Goal: Find specific page/section: Find specific page/section

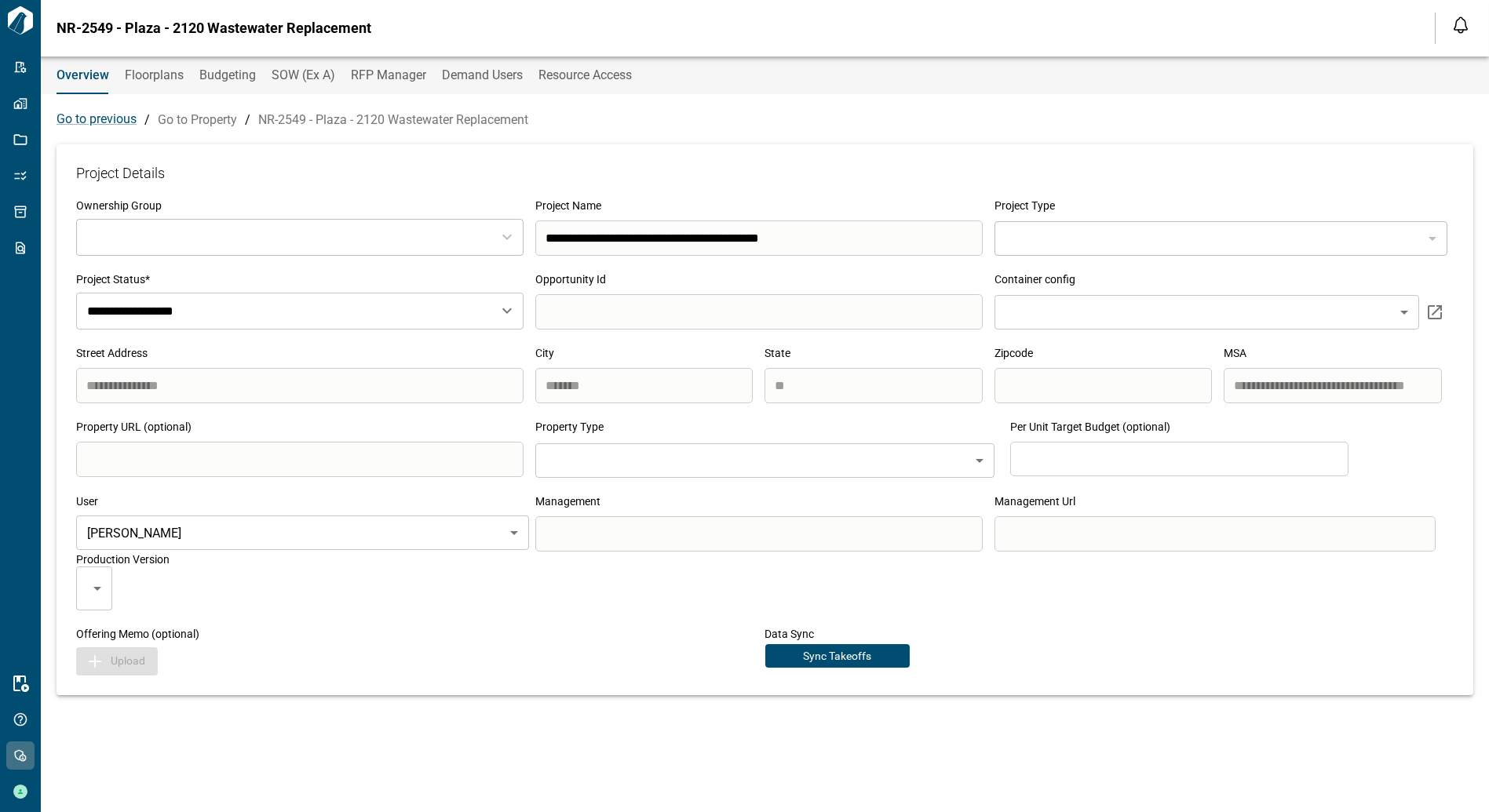
type input "***"
type input "**********"
drag, startPoint x: 204, startPoint y: 28, endPoint x: 231, endPoint y: 28, distance: 27.0
click at [231, 28] on span "Berkshire Residential - NR-2549 - Plaza - 2120 Wastewater Replacement" at bounding box center [288, 28] width 464 height 16
click at [240, 28] on span "Berkshire Residential - NR-2549 - Plaza - 2120 Wastewater Replacement" at bounding box center [288, 28] width 464 height 16
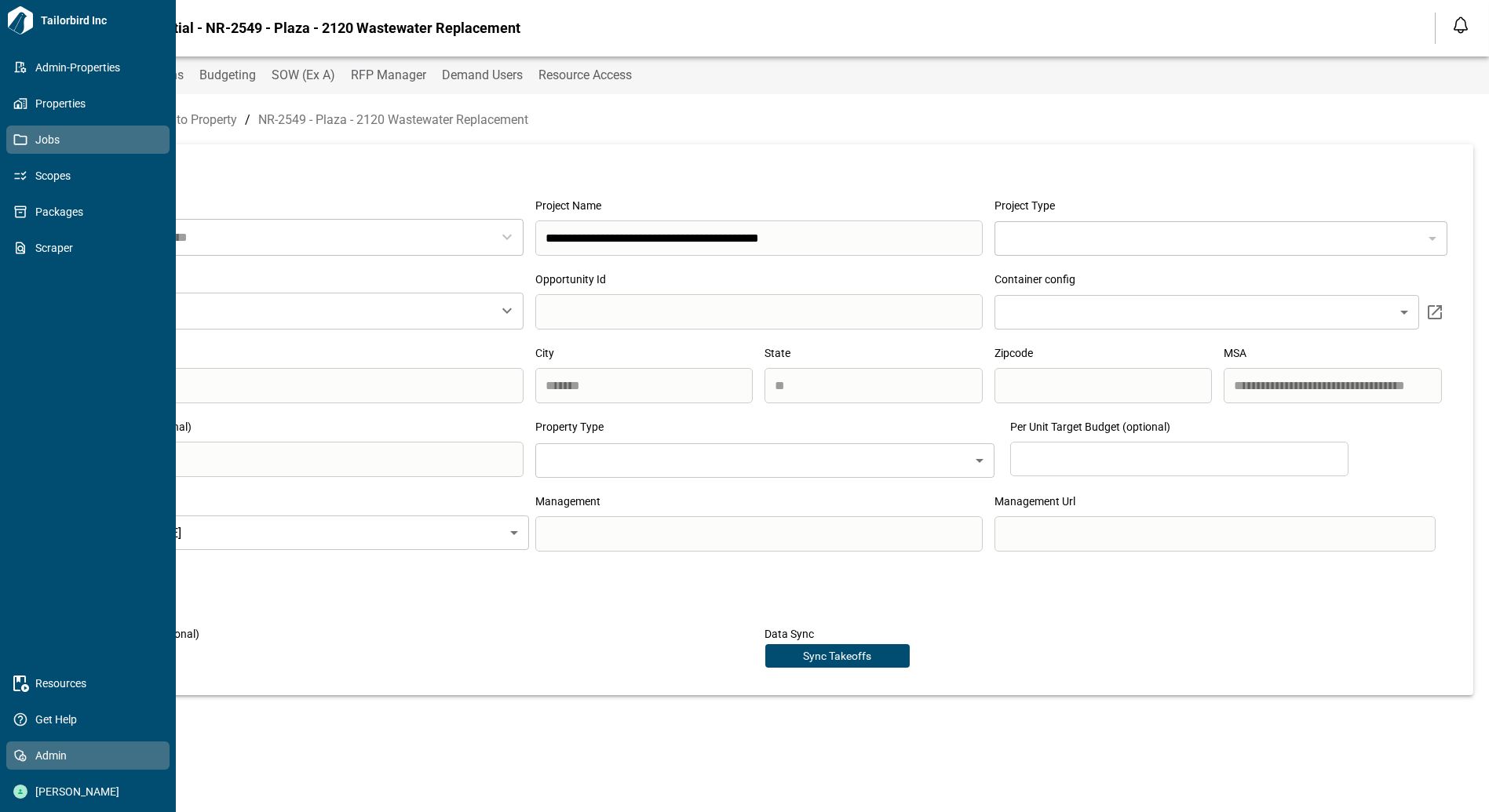
click at [23, 137] on icon at bounding box center [20, 139] width 14 height 14
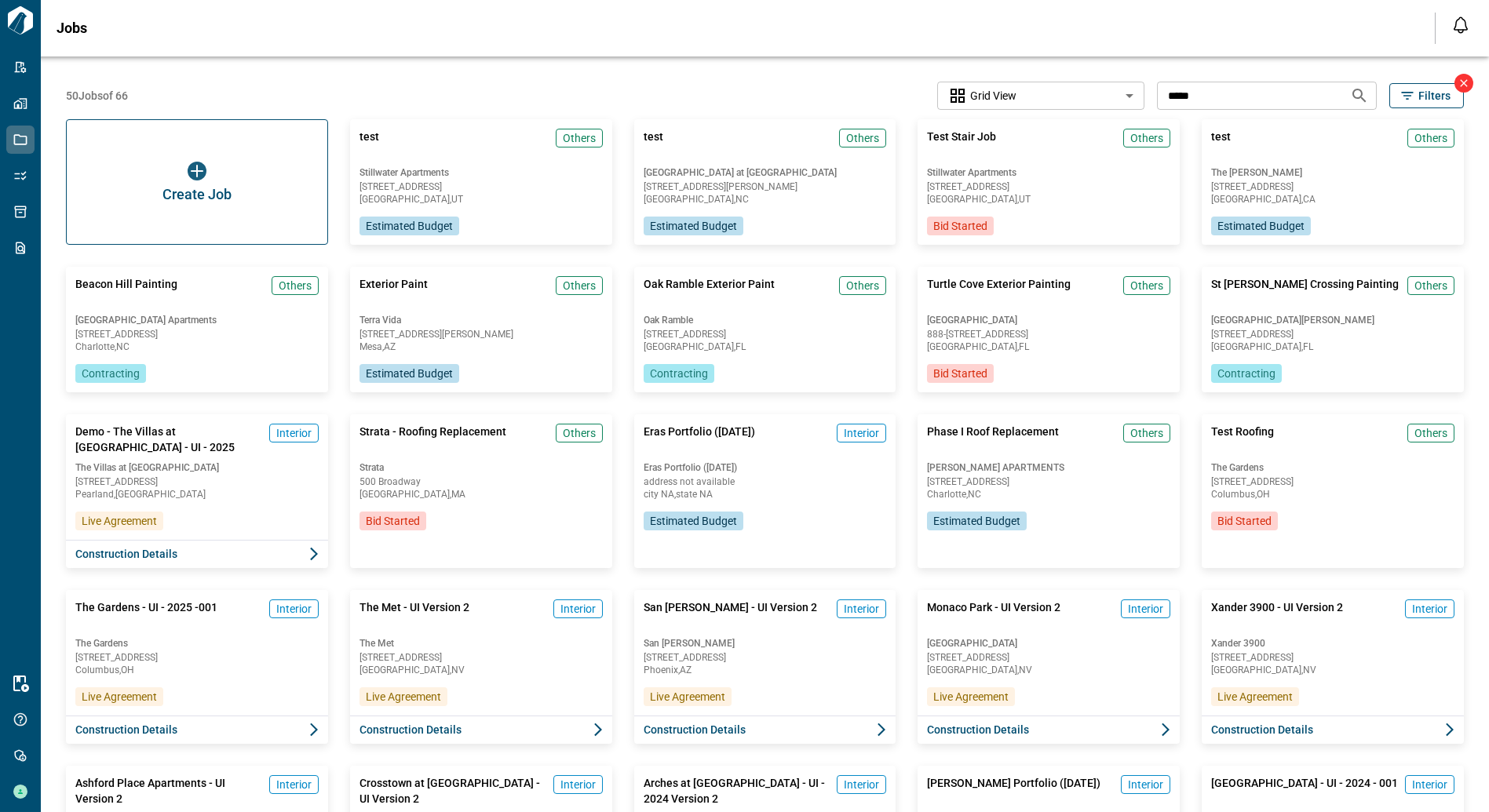
click at [1212, 96] on input "*****" at bounding box center [1247, 95] width 180 height 29
type input "****"
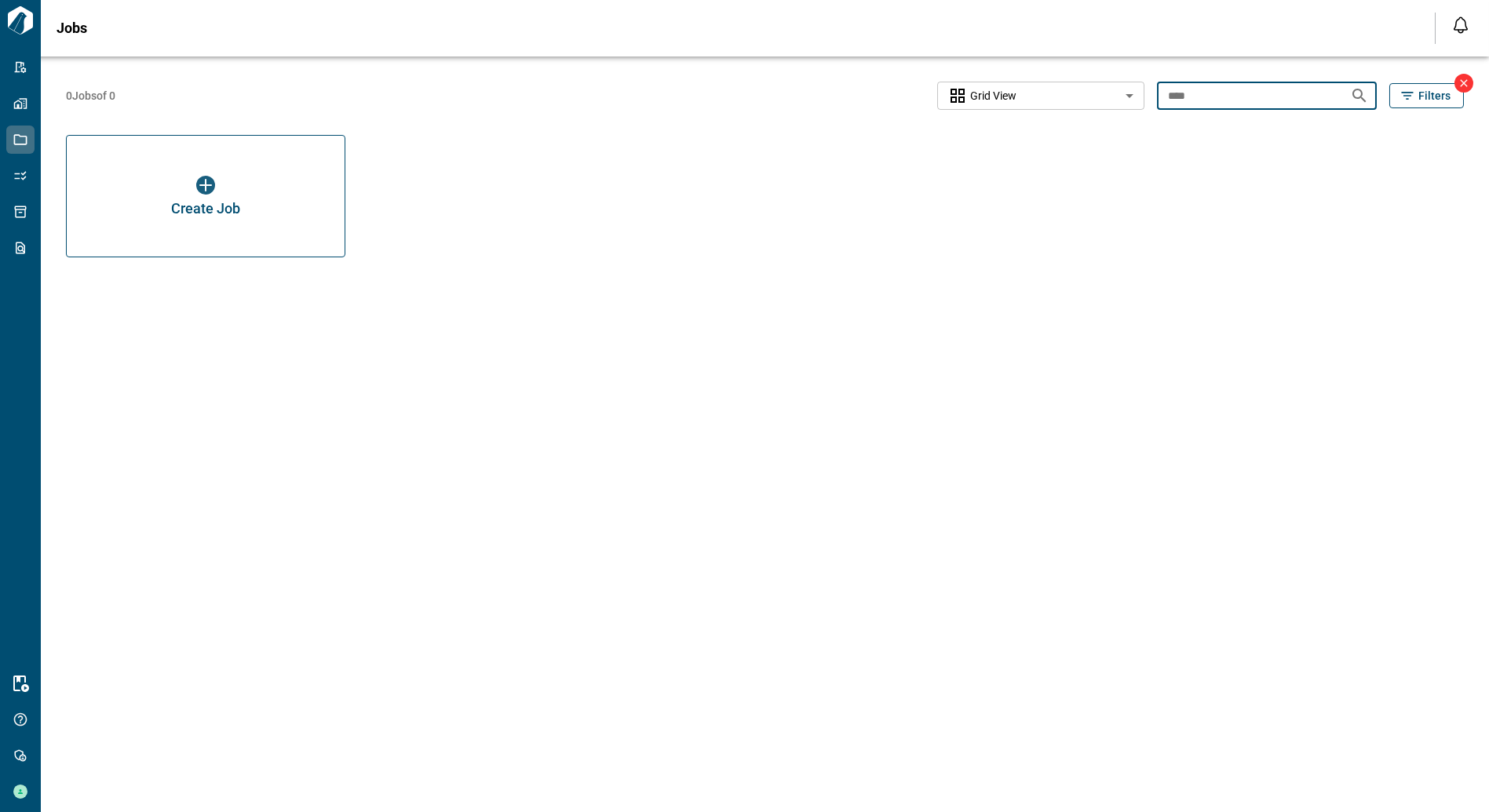
click at [1421, 84] on button "Filters" at bounding box center [1425, 96] width 74 height 25
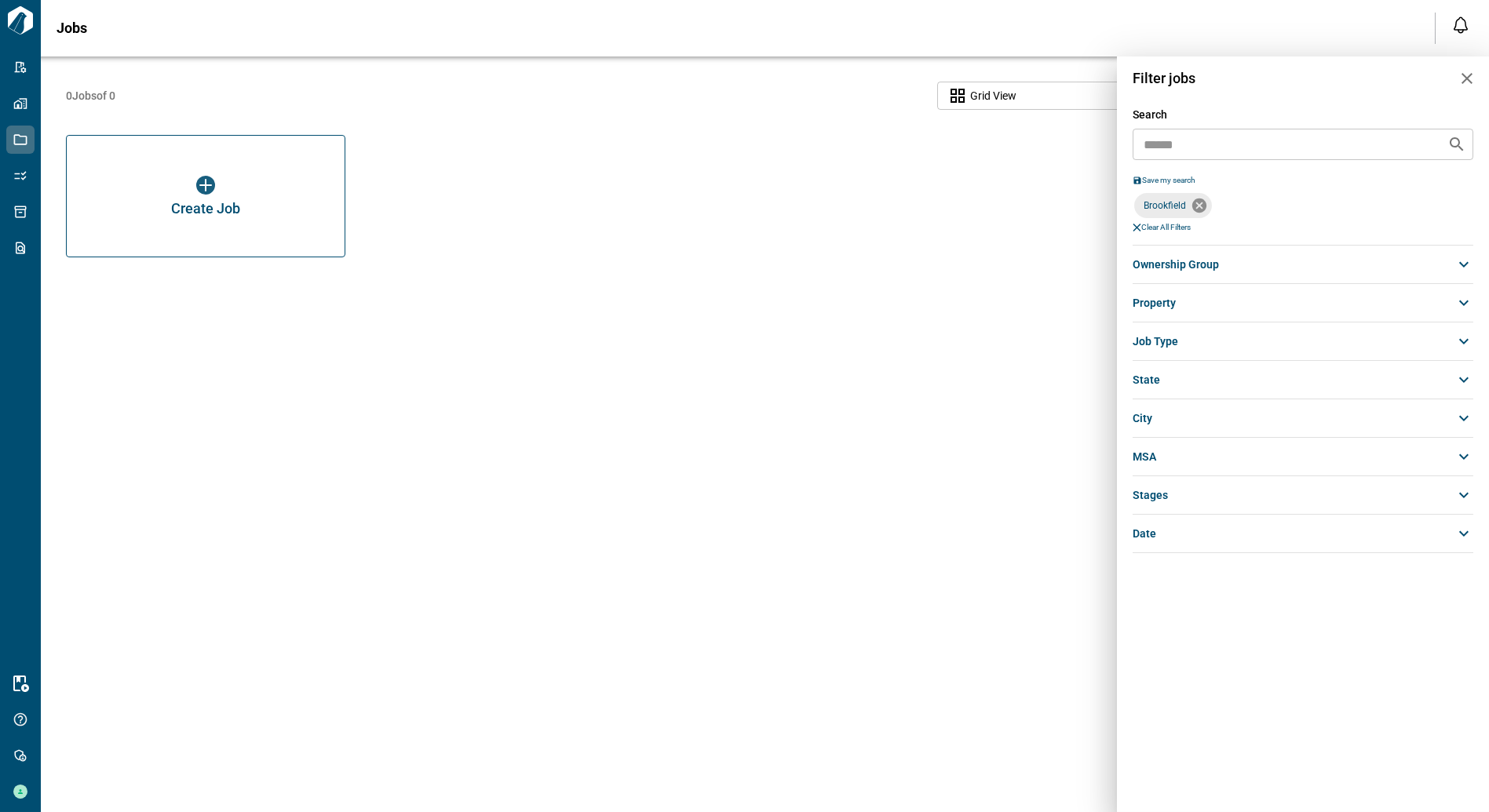
click at [1197, 202] on icon at bounding box center [1199, 205] width 14 height 14
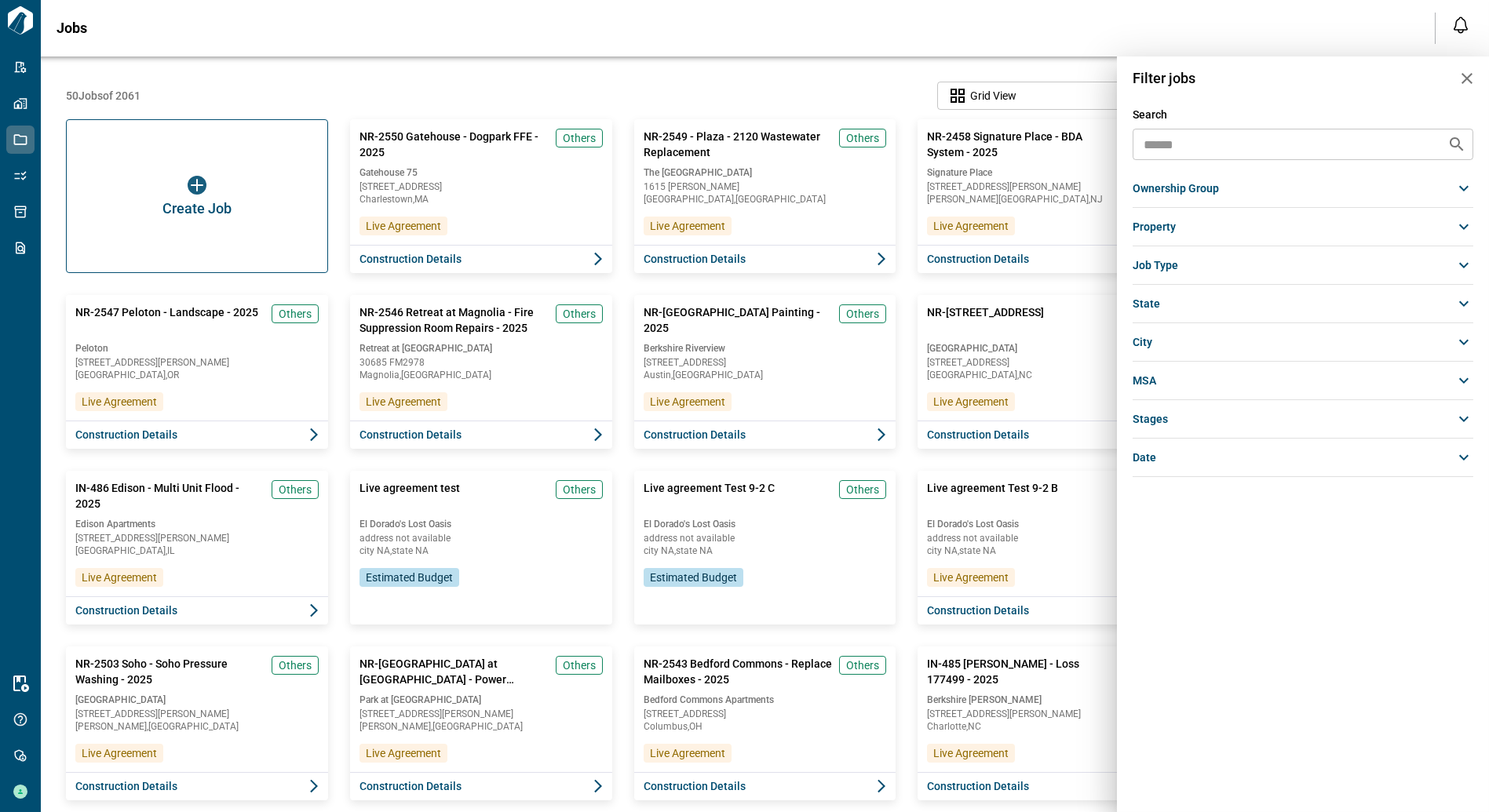
click at [852, 3] on div at bounding box center [744, 406] width 1489 height 812
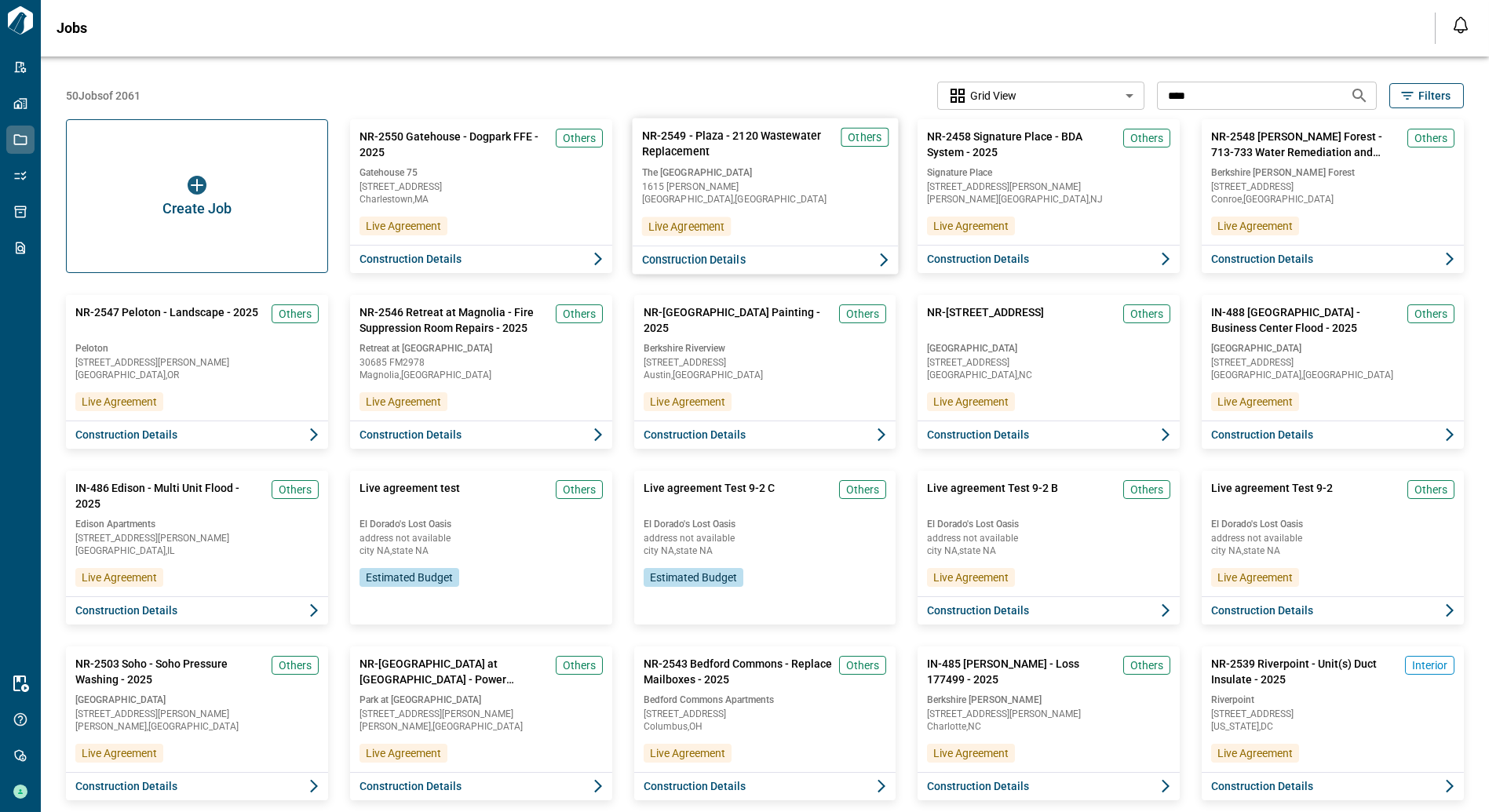
click at [714, 259] on span "Construction Details" at bounding box center [693, 259] width 103 height 16
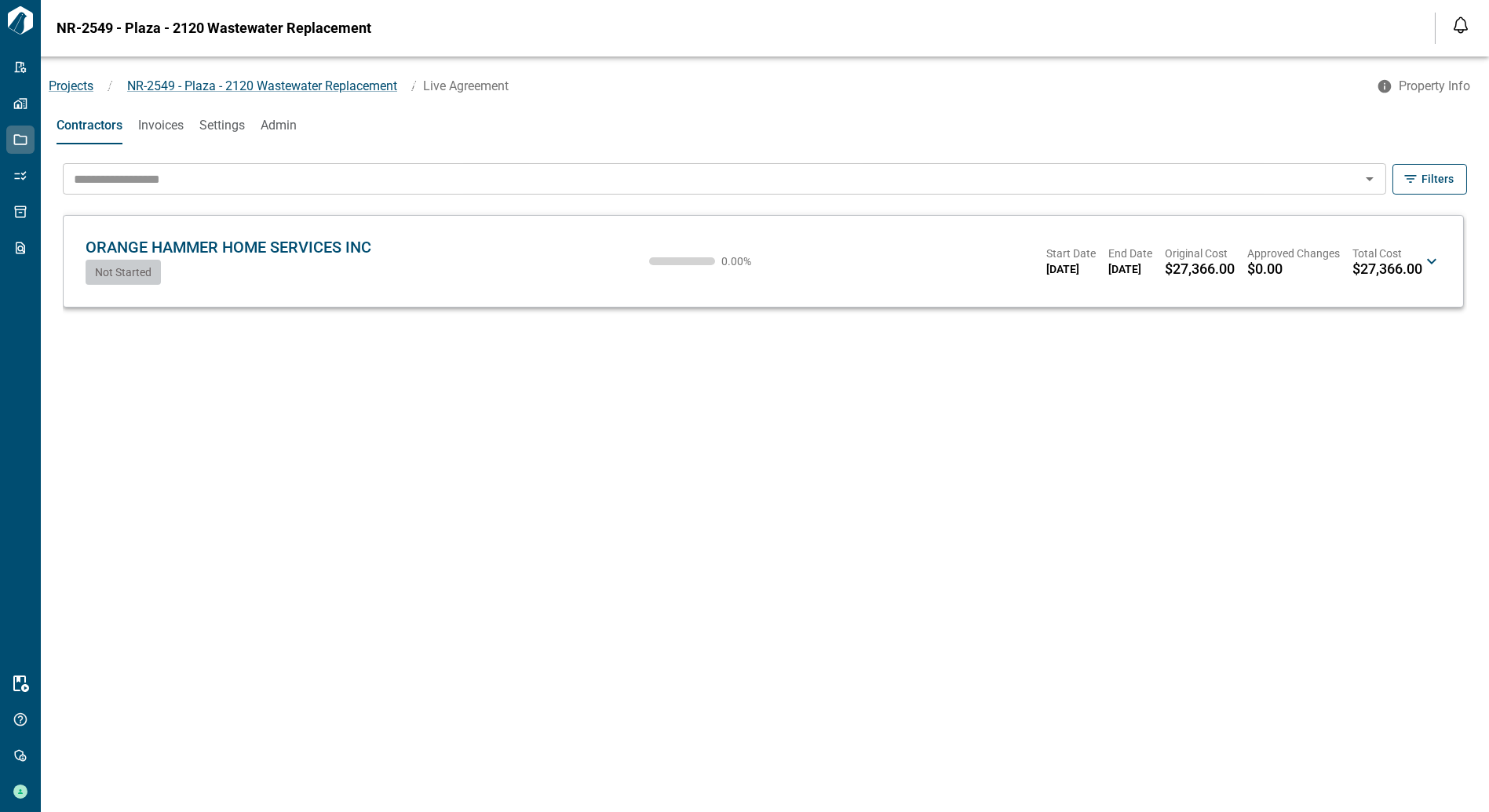
click at [506, 268] on div "ORANGE HAMMER HOME SERVICES INC [GEOGRAPHIC_DATA] Not Started 0.00 % Start Date…" at bounding box center [753, 261] width 1336 height 47
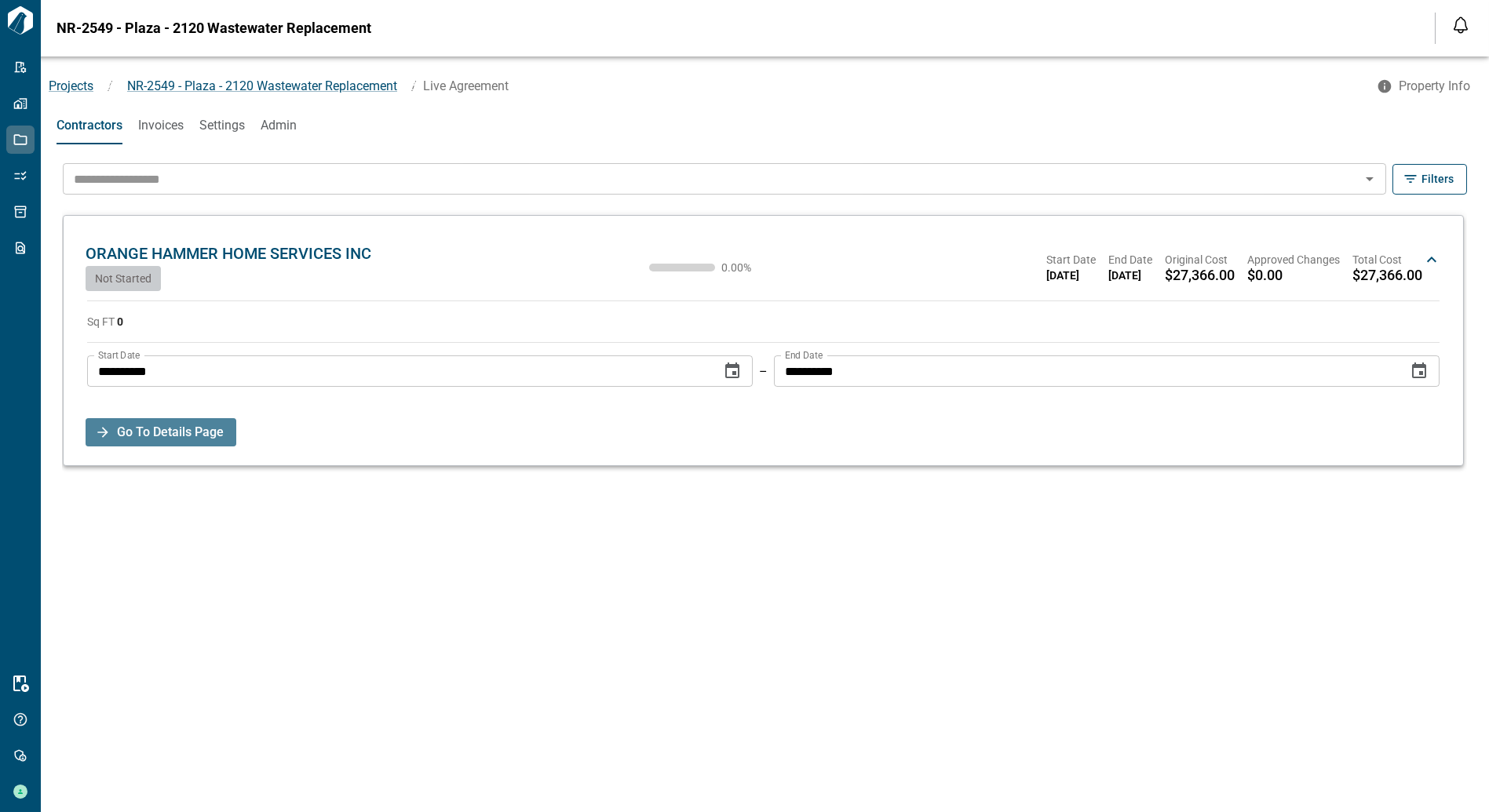
click at [200, 433] on span "Go To Details Page" at bounding box center [171, 433] width 107 height 28
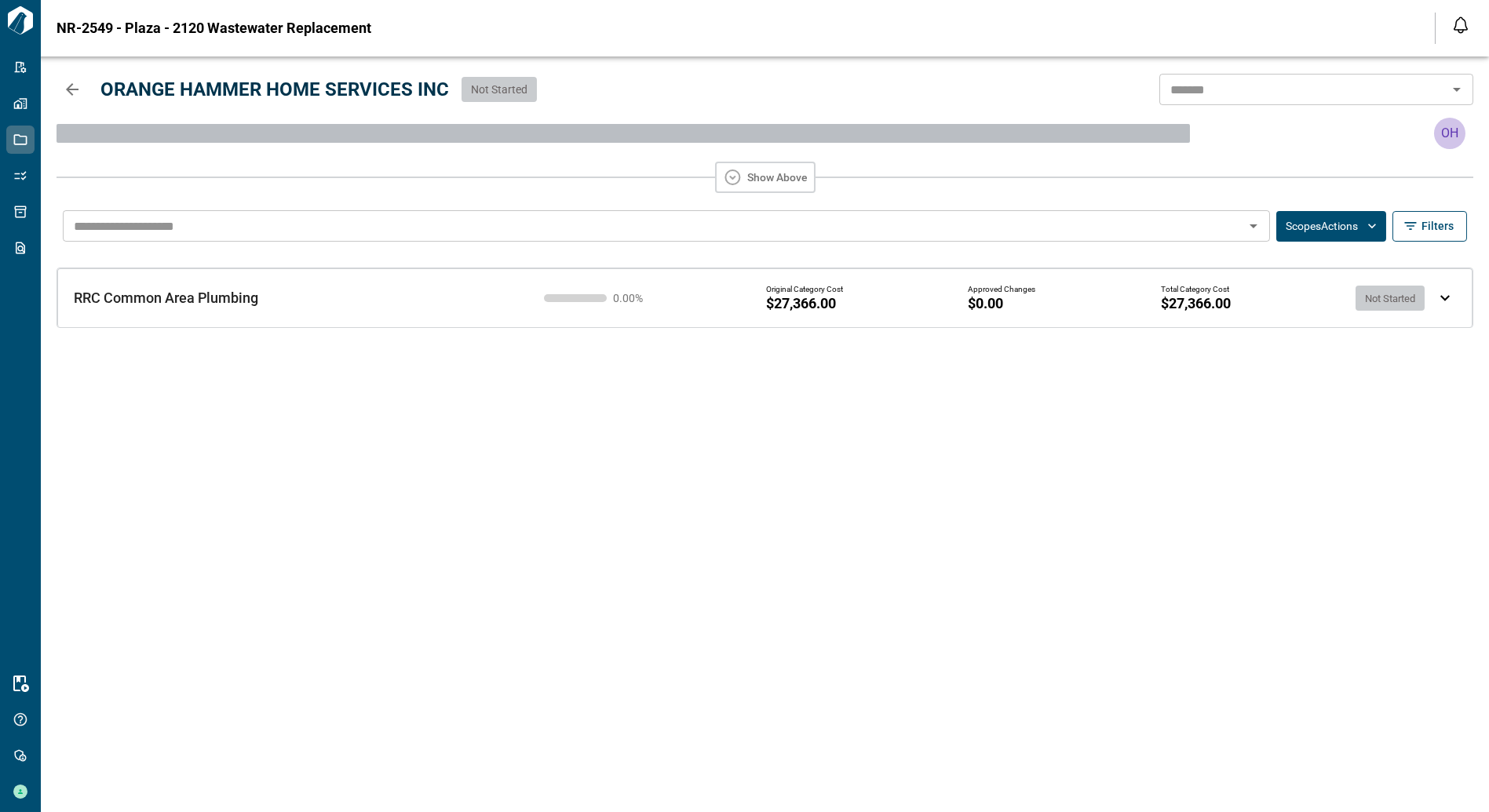
click at [276, 285] on div "RRC Common Area Plumbing RRC Common Area Plumbing" at bounding box center [281, 285] width 464 height 40
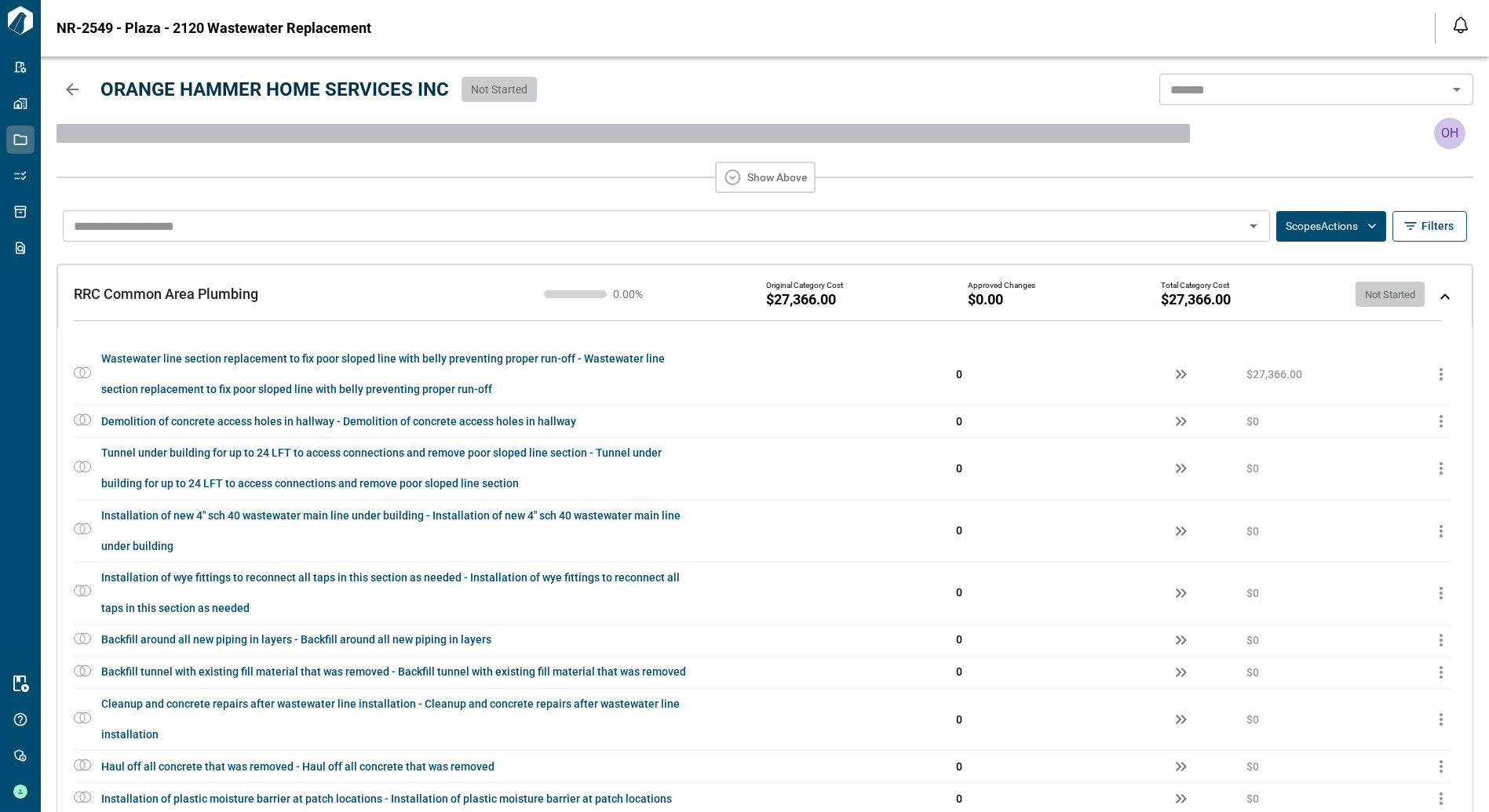
click at [69, 95] on icon "button" at bounding box center [72, 89] width 19 height 19
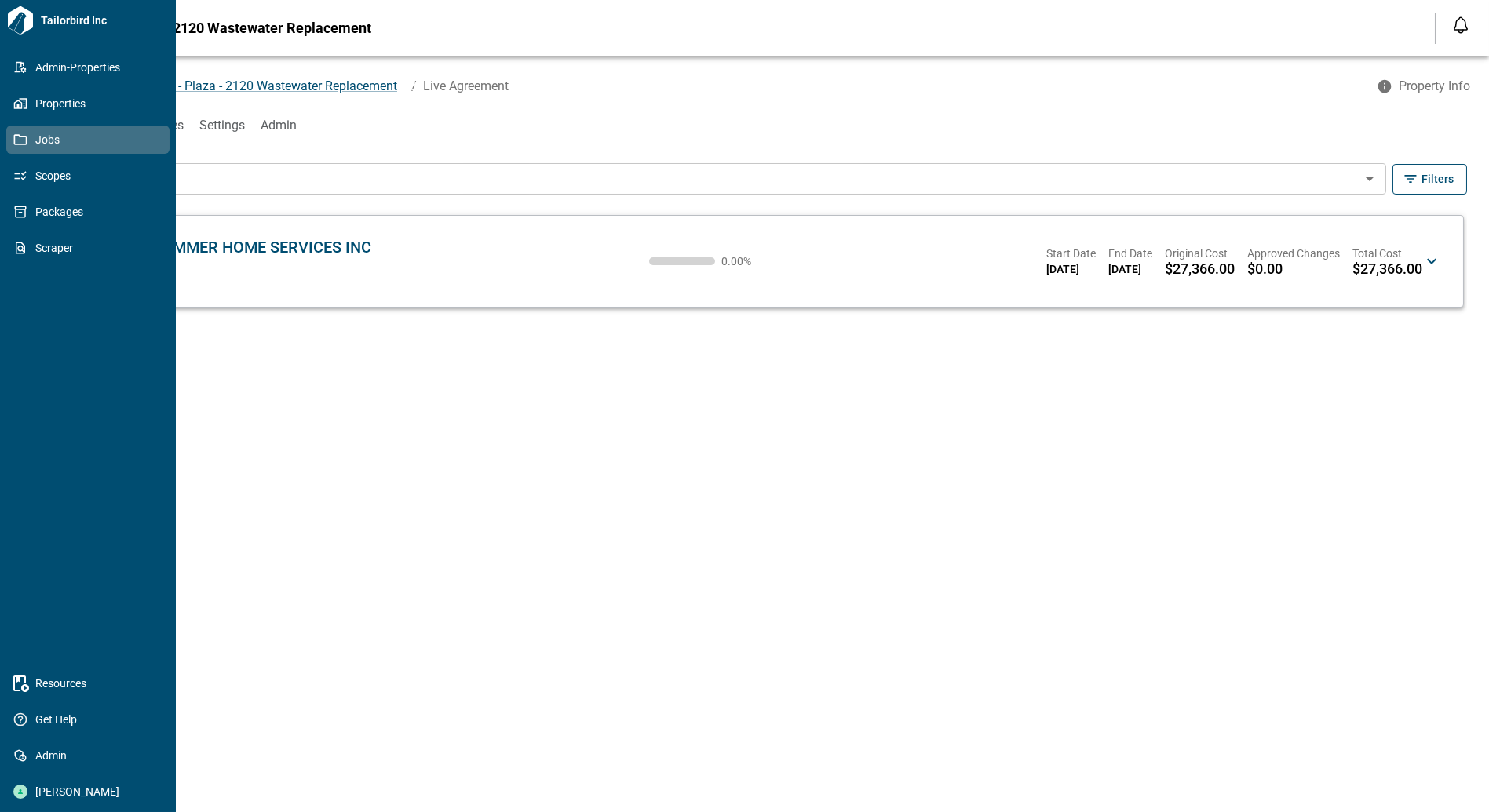
click at [29, 142] on span "Jobs" at bounding box center [90, 139] width 127 height 16
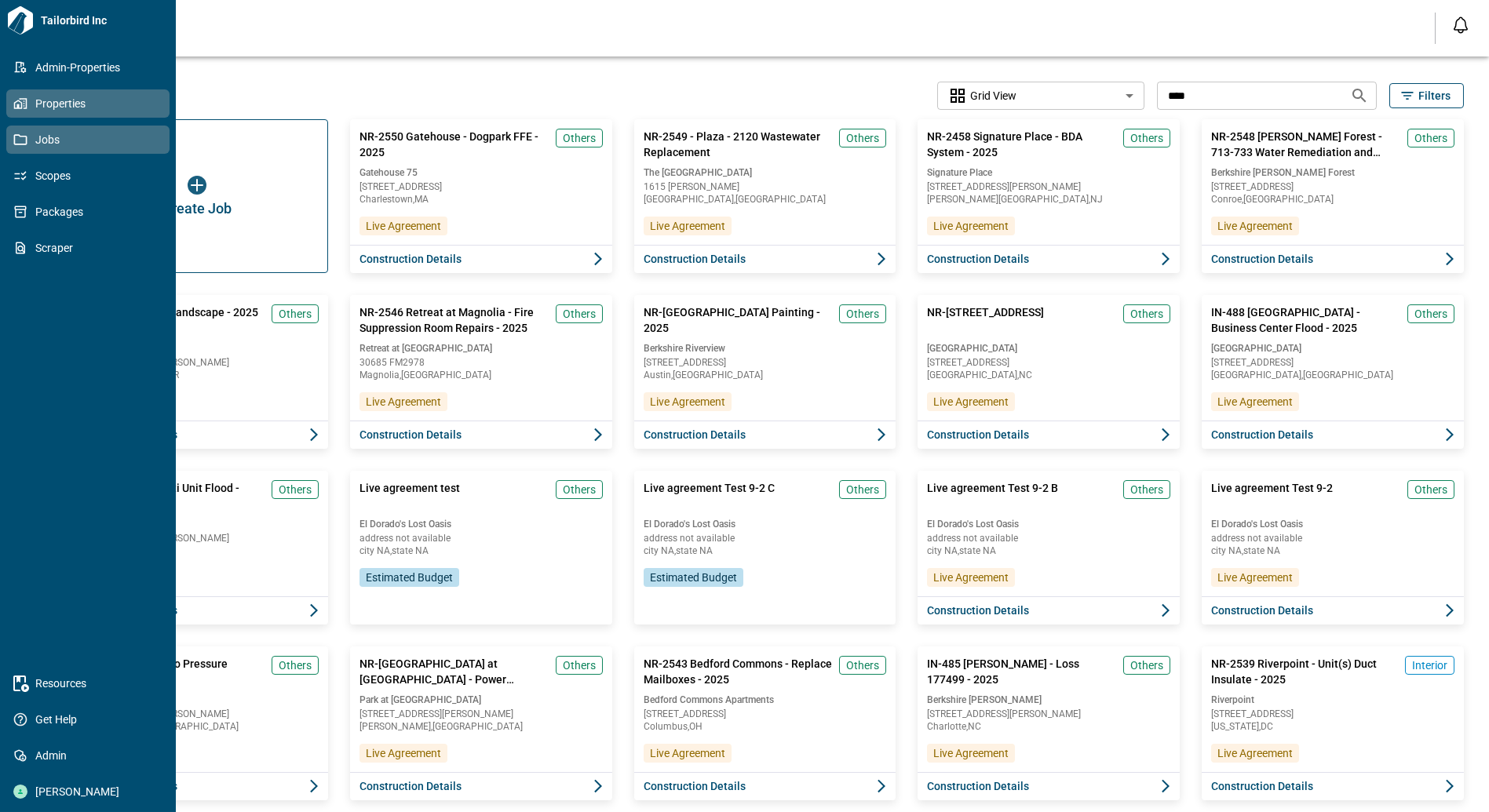
click at [50, 107] on span "Properties" at bounding box center [90, 103] width 127 height 16
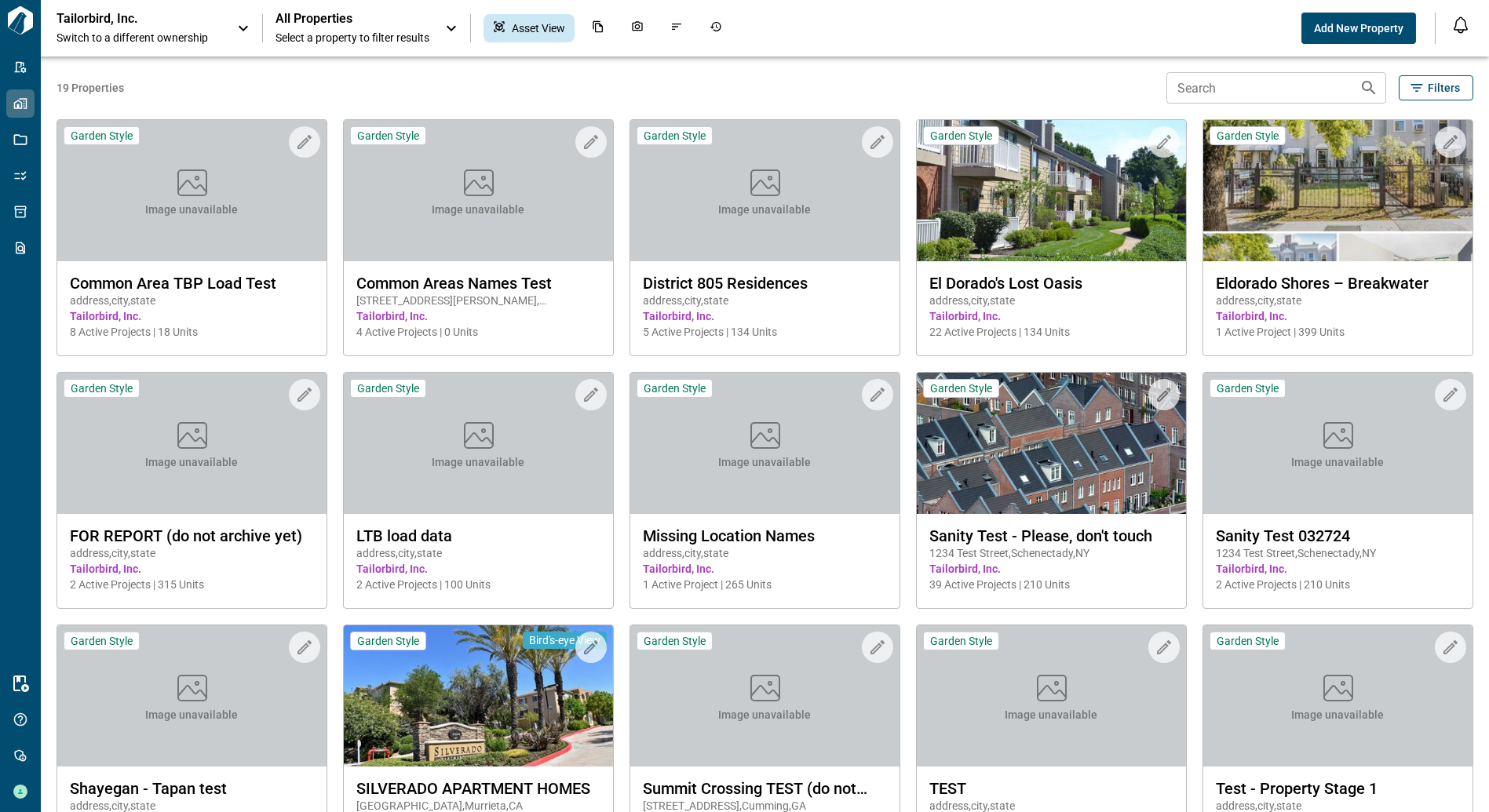
click at [122, 31] on span "Switch to a different ownership" at bounding box center [139, 38] width 165 height 16
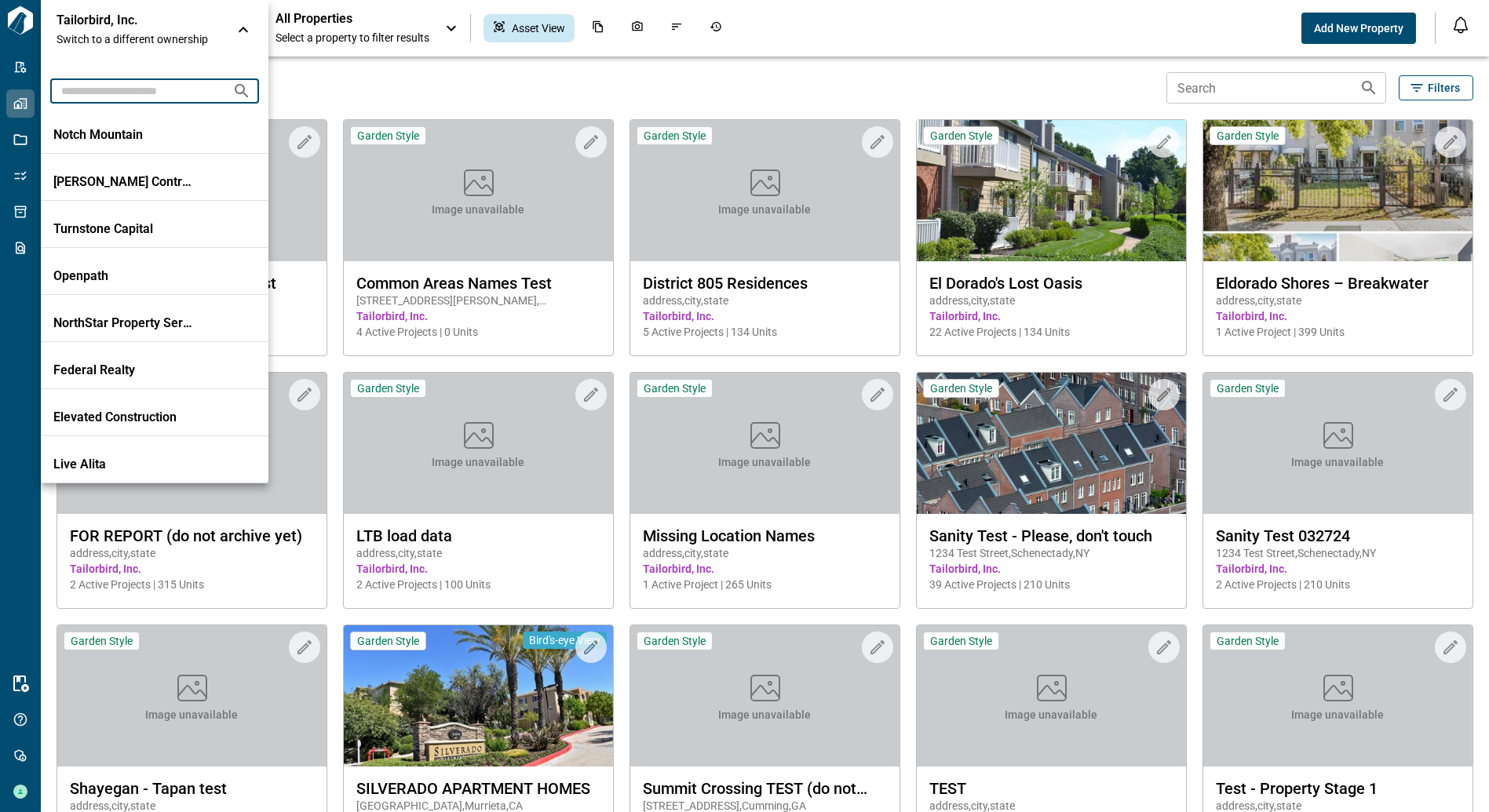
click at [130, 84] on input "text" at bounding box center [134, 90] width 170 height 29
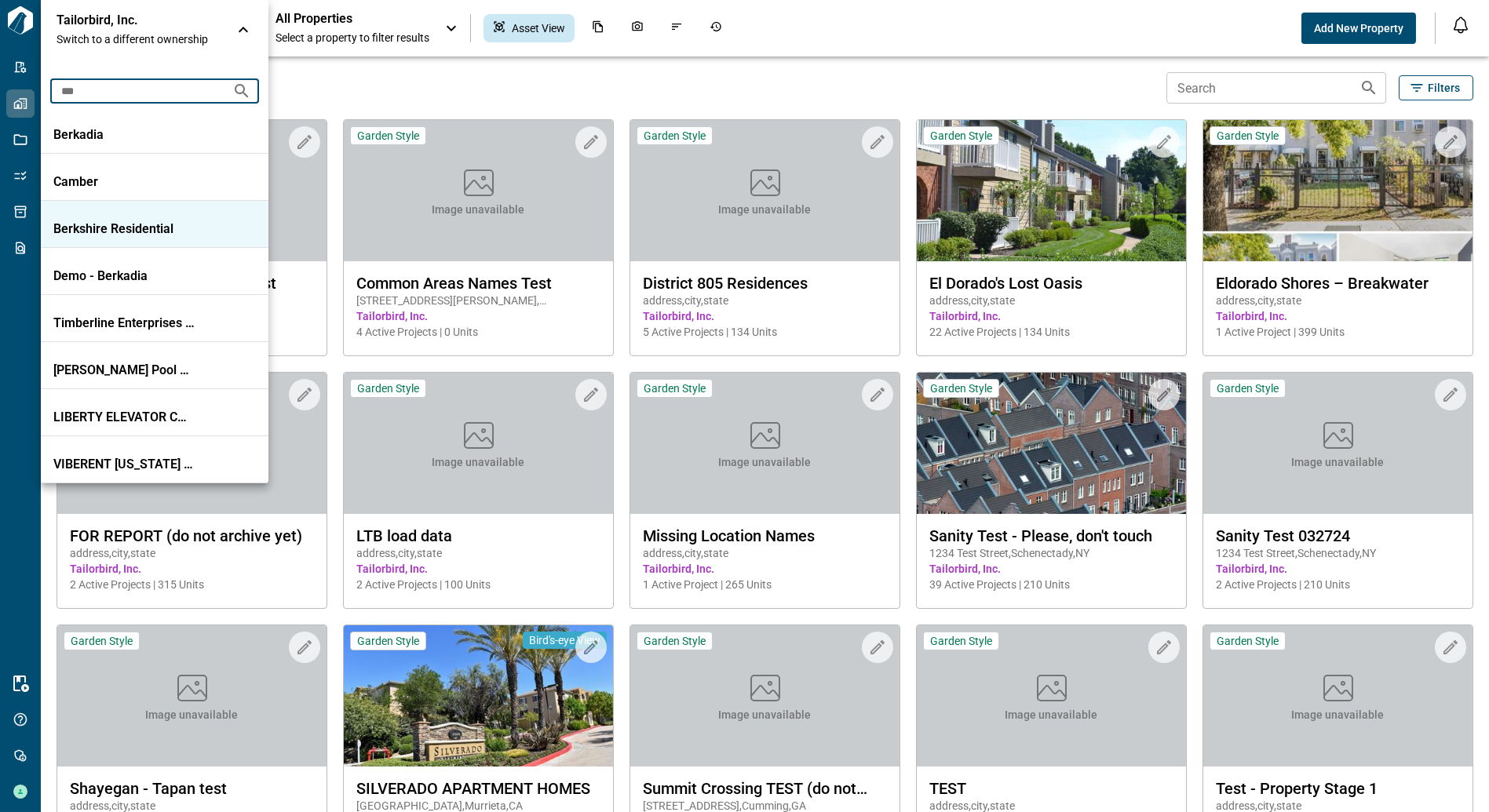
type input "***"
click at [119, 232] on p "Berkshire Residential" at bounding box center [124, 229] width 141 height 16
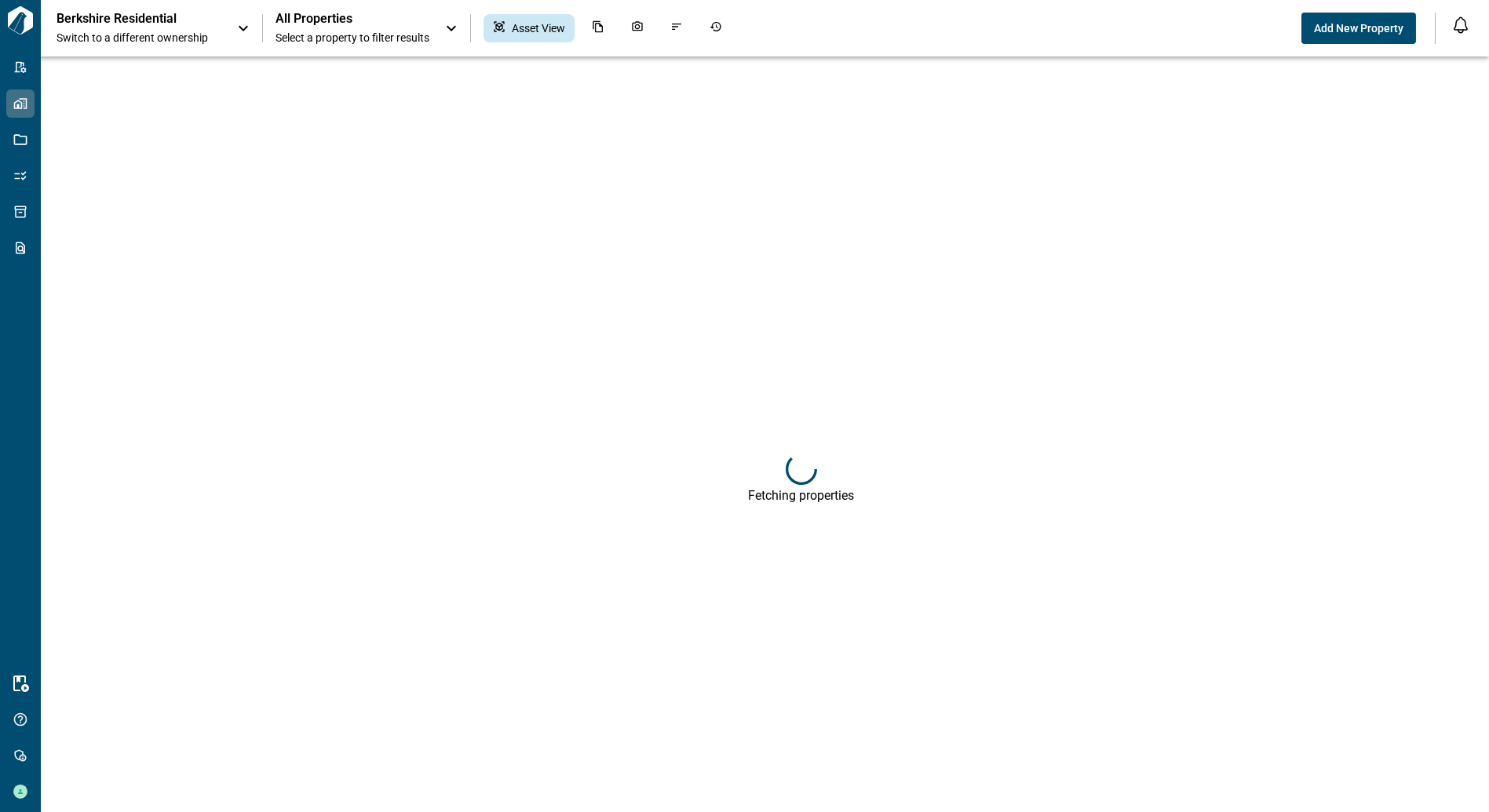
click at [341, 35] on span "Select a property to filter results" at bounding box center [352, 38] width 154 height 16
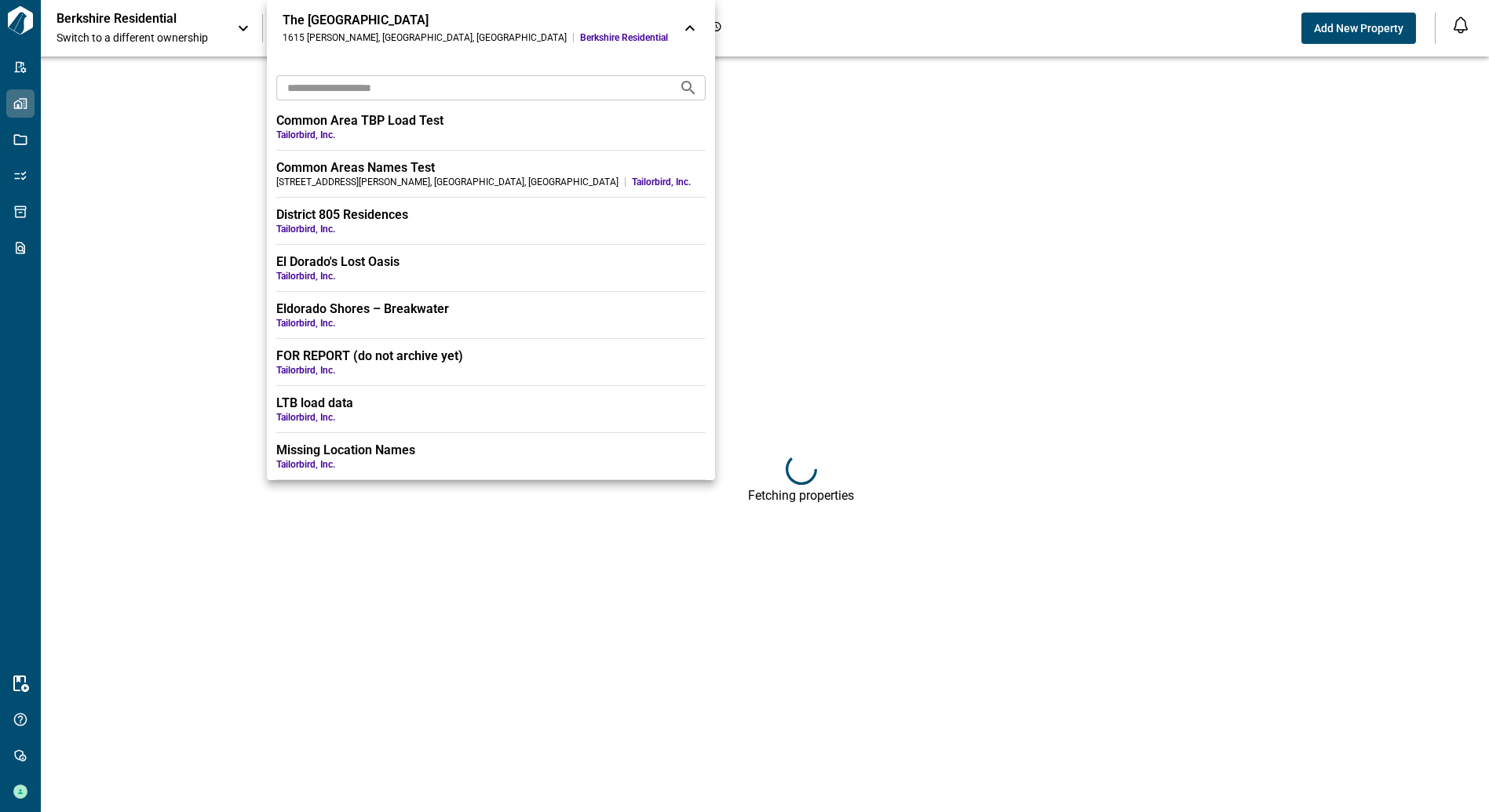
click at [336, 90] on input "text" at bounding box center [470, 87] width 390 height 29
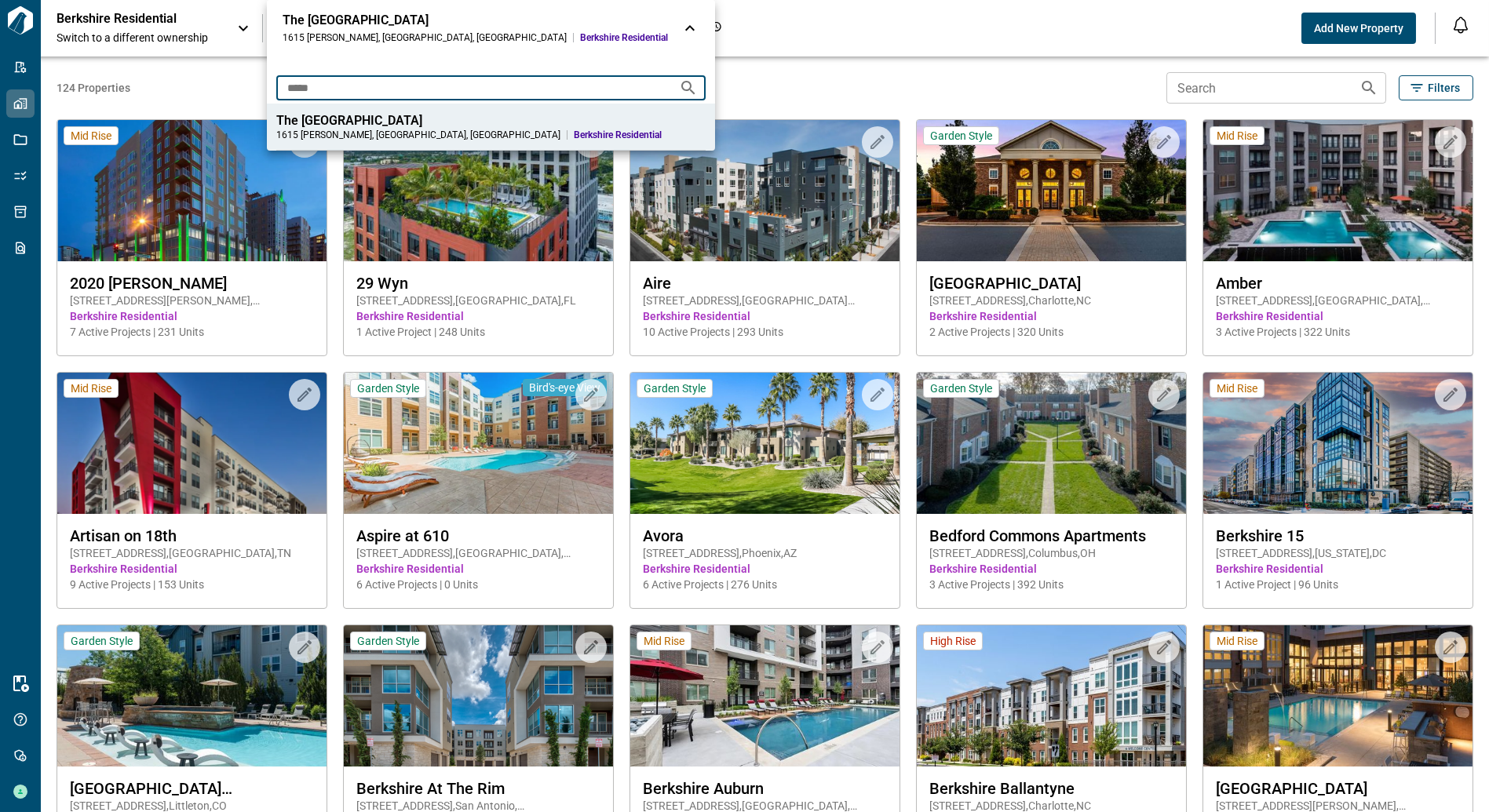
type input "*****"
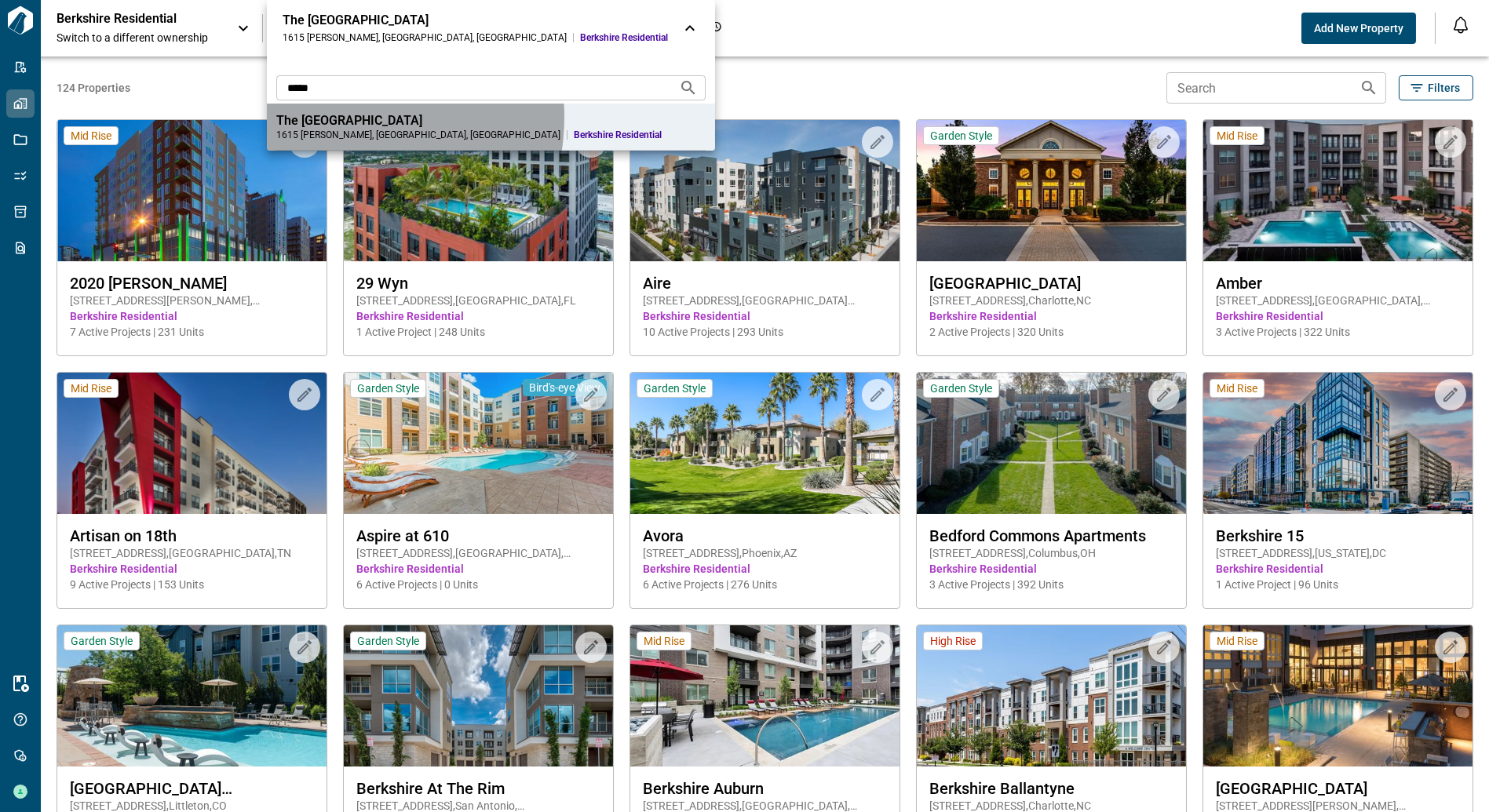
click at [341, 117] on div "The [GEOGRAPHIC_DATA]" at bounding box center [490, 120] width 429 height 16
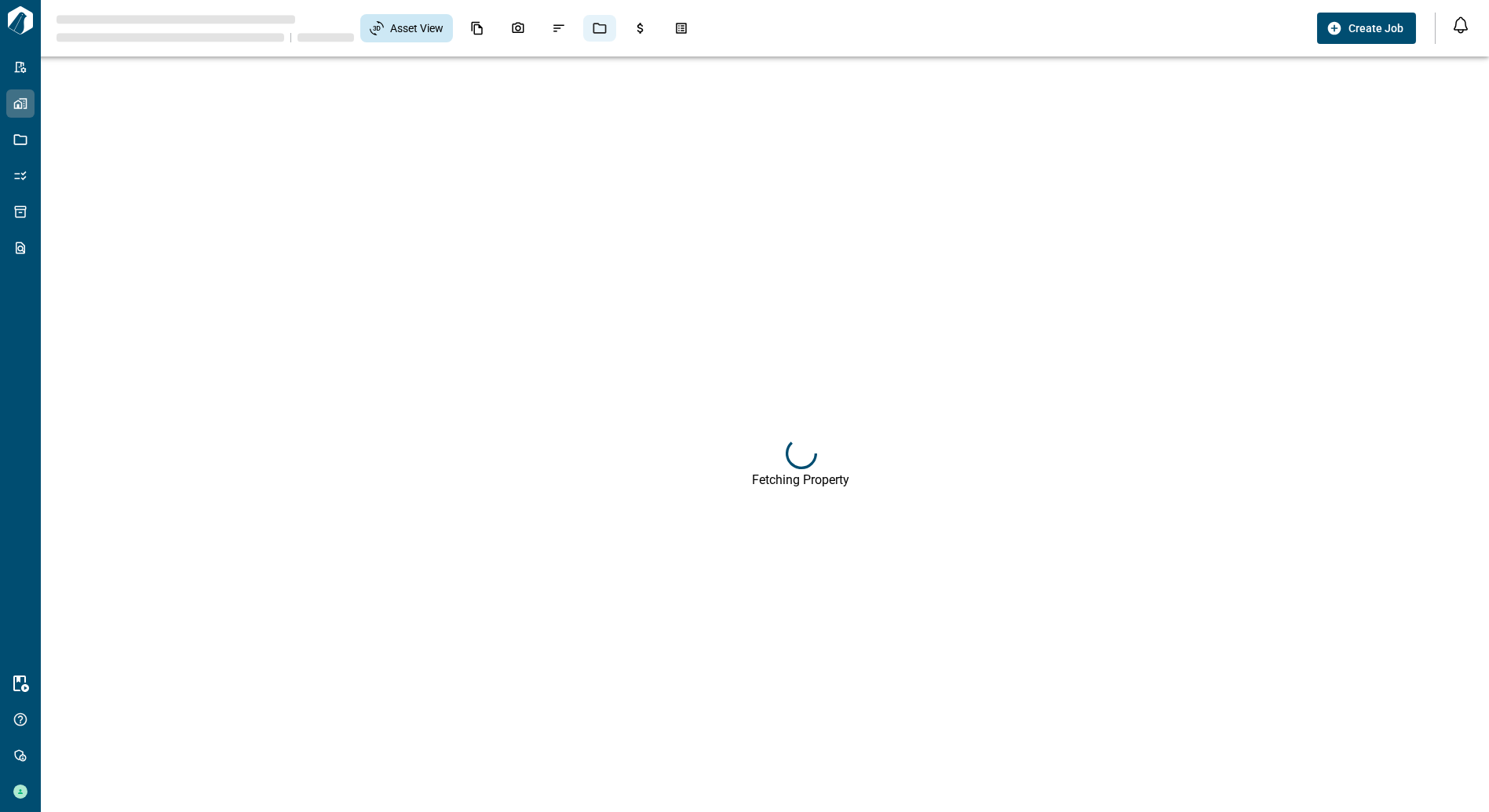
click at [592, 34] on div "Jobs" at bounding box center [599, 28] width 33 height 26
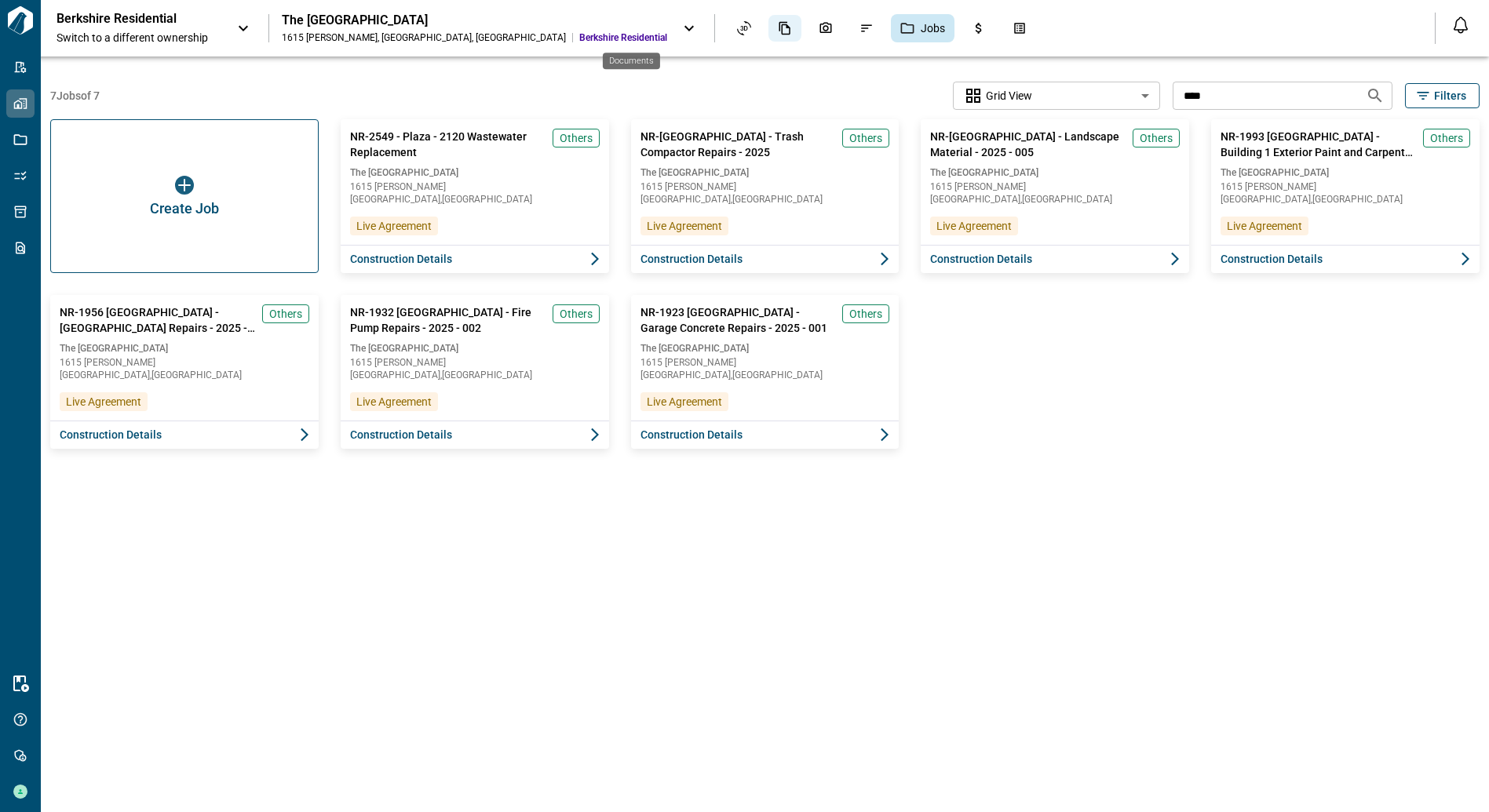
click at [768, 30] on div "Documents" at bounding box center [784, 28] width 33 height 26
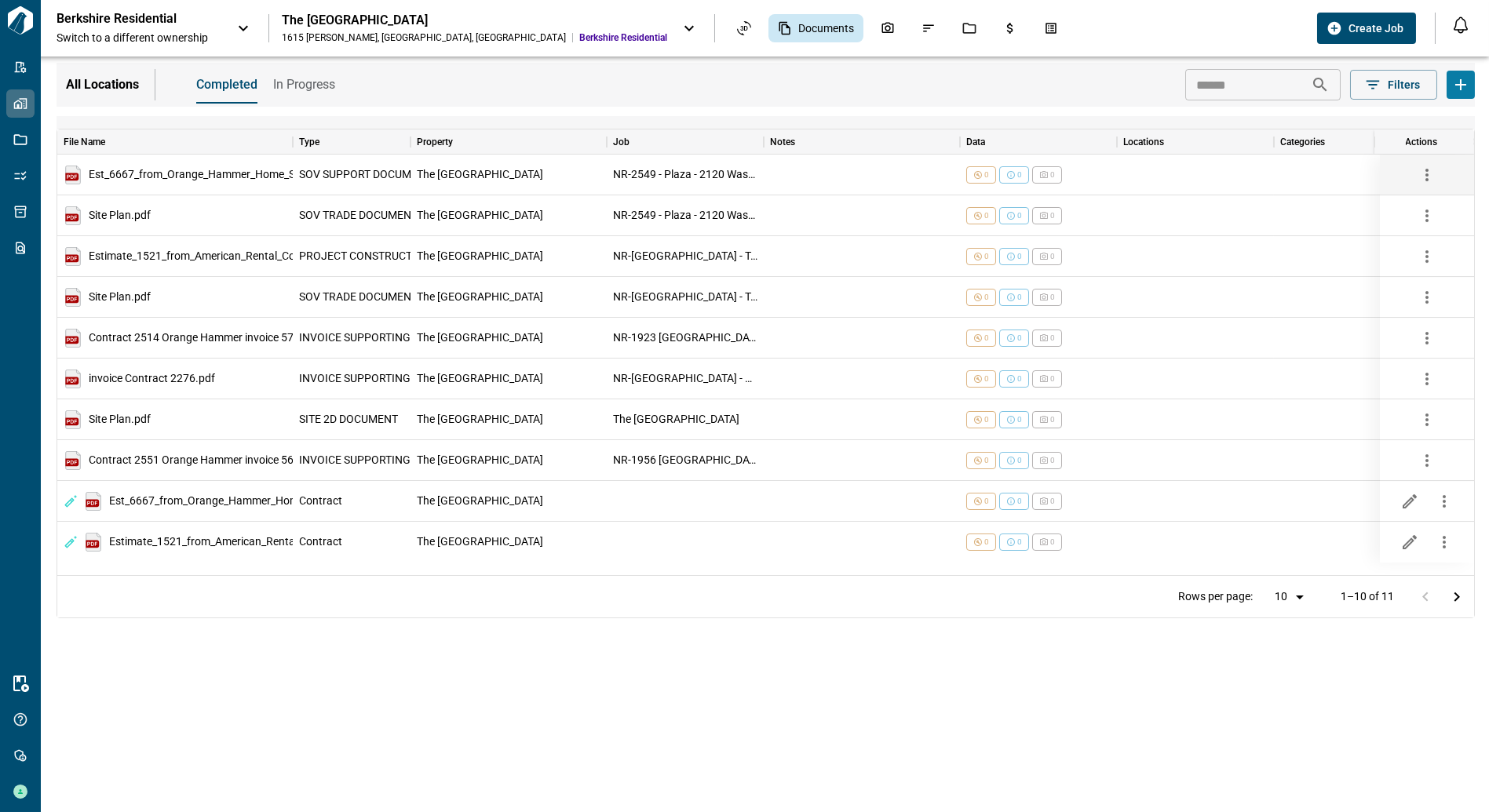
click at [1435, 176] on icon "button" at bounding box center [1427, 175] width 19 height 19
click at [1426, 217] on li "Download" at bounding box center [1435, 210] width 82 height 28
click at [953, 38] on div "Jobs" at bounding box center [969, 28] width 33 height 26
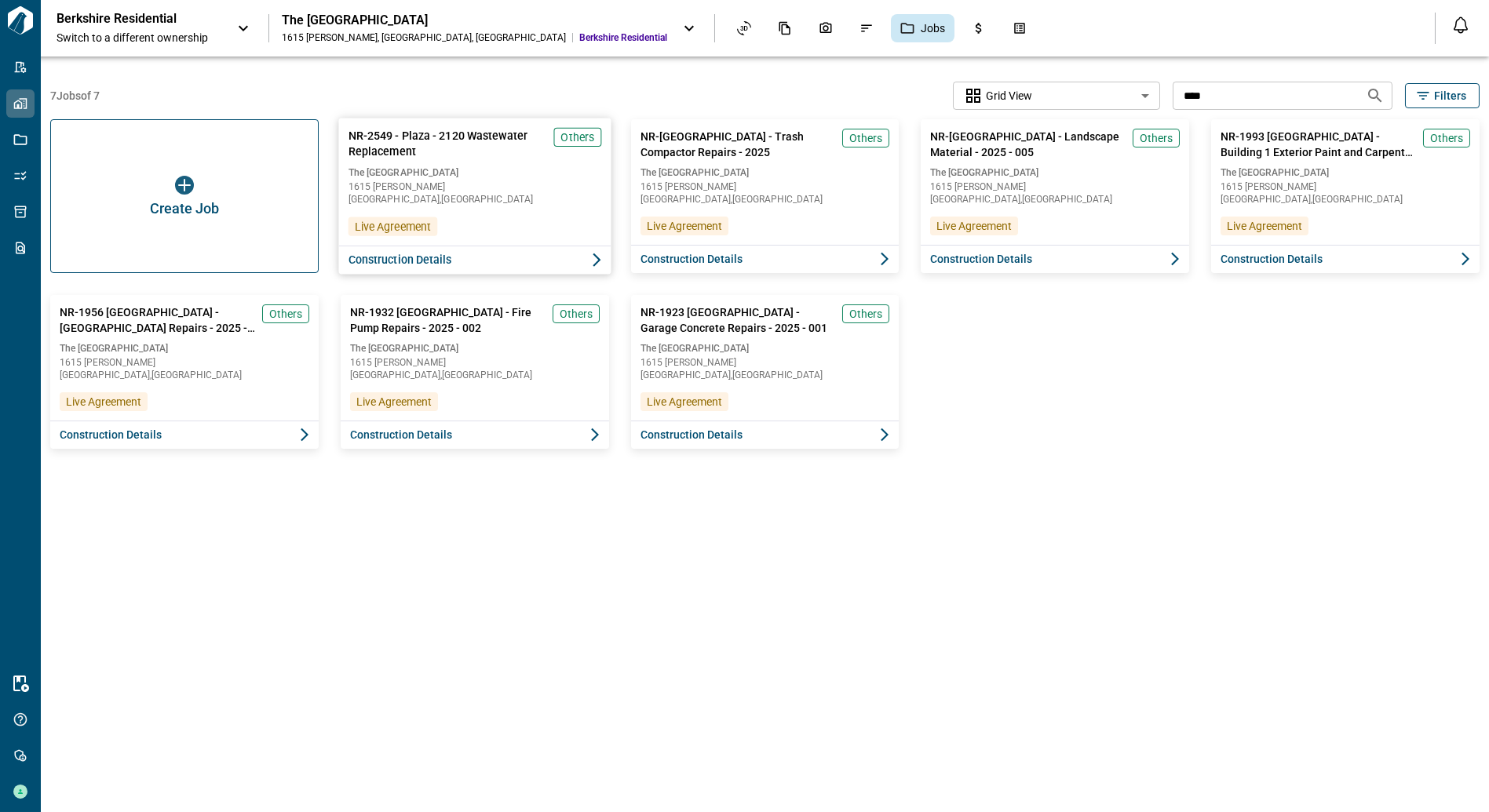
click at [423, 261] on span "Construction Details" at bounding box center [399, 259] width 103 height 16
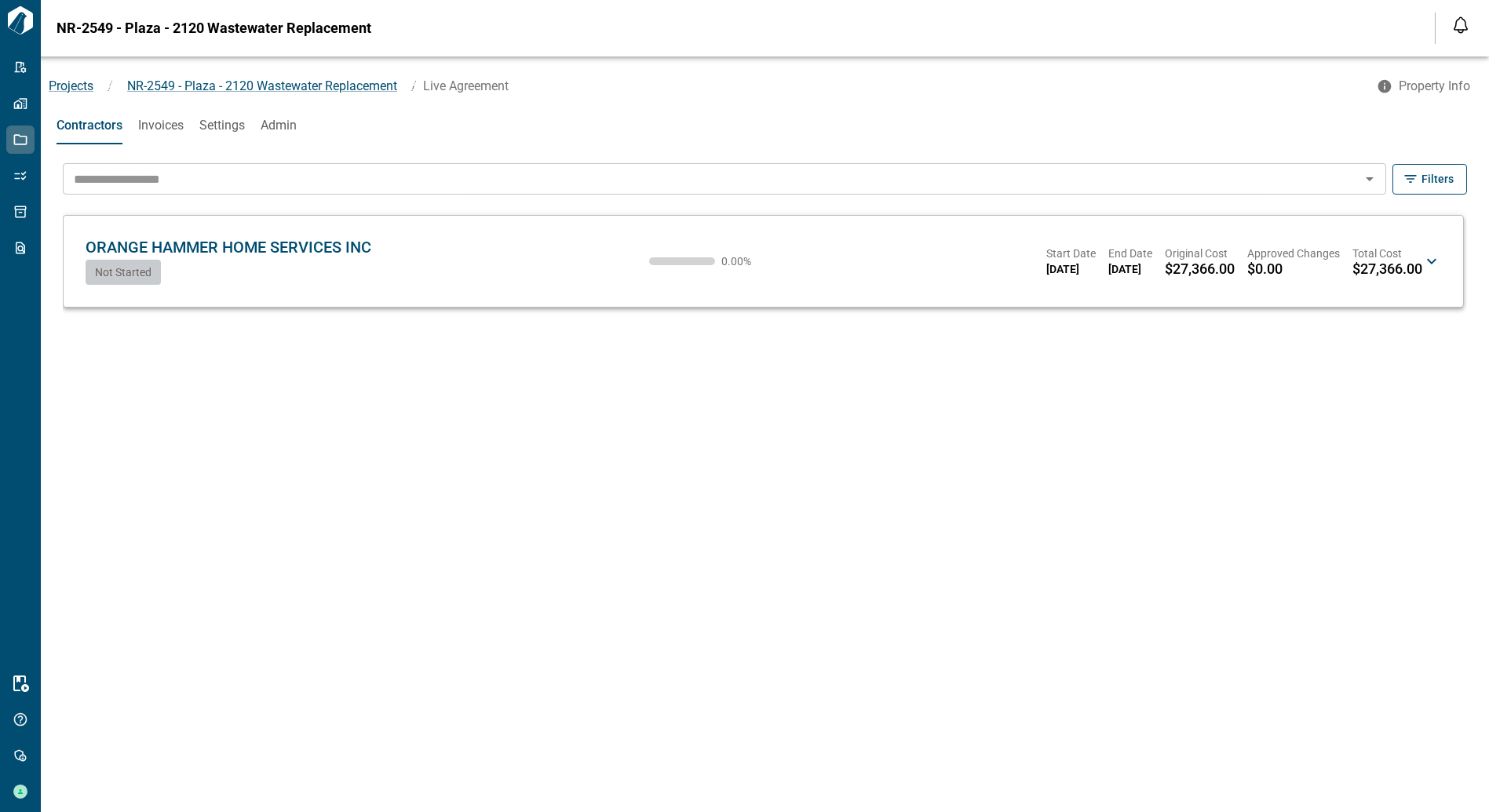
click at [422, 263] on div "ORANGE HAMMER HOME SERVICES INC [GEOGRAPHIC_DATA] Not Started 0.00 % Start Date…" at bounding box center [753, 261] width 1336 height 47
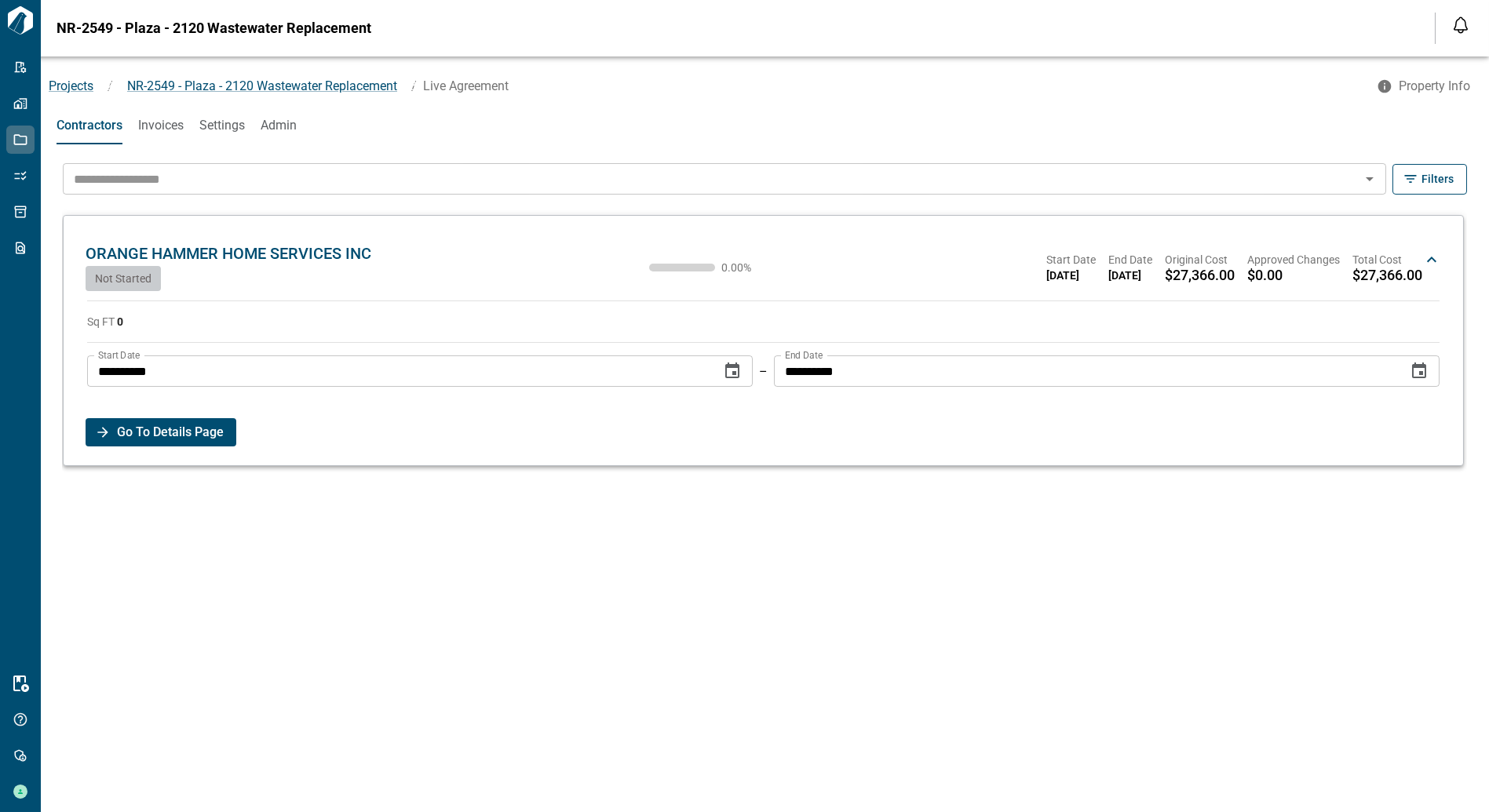
click at [179, 427] on span "Go To Details Page" at bounding box center [171, 433] width 107 height 28
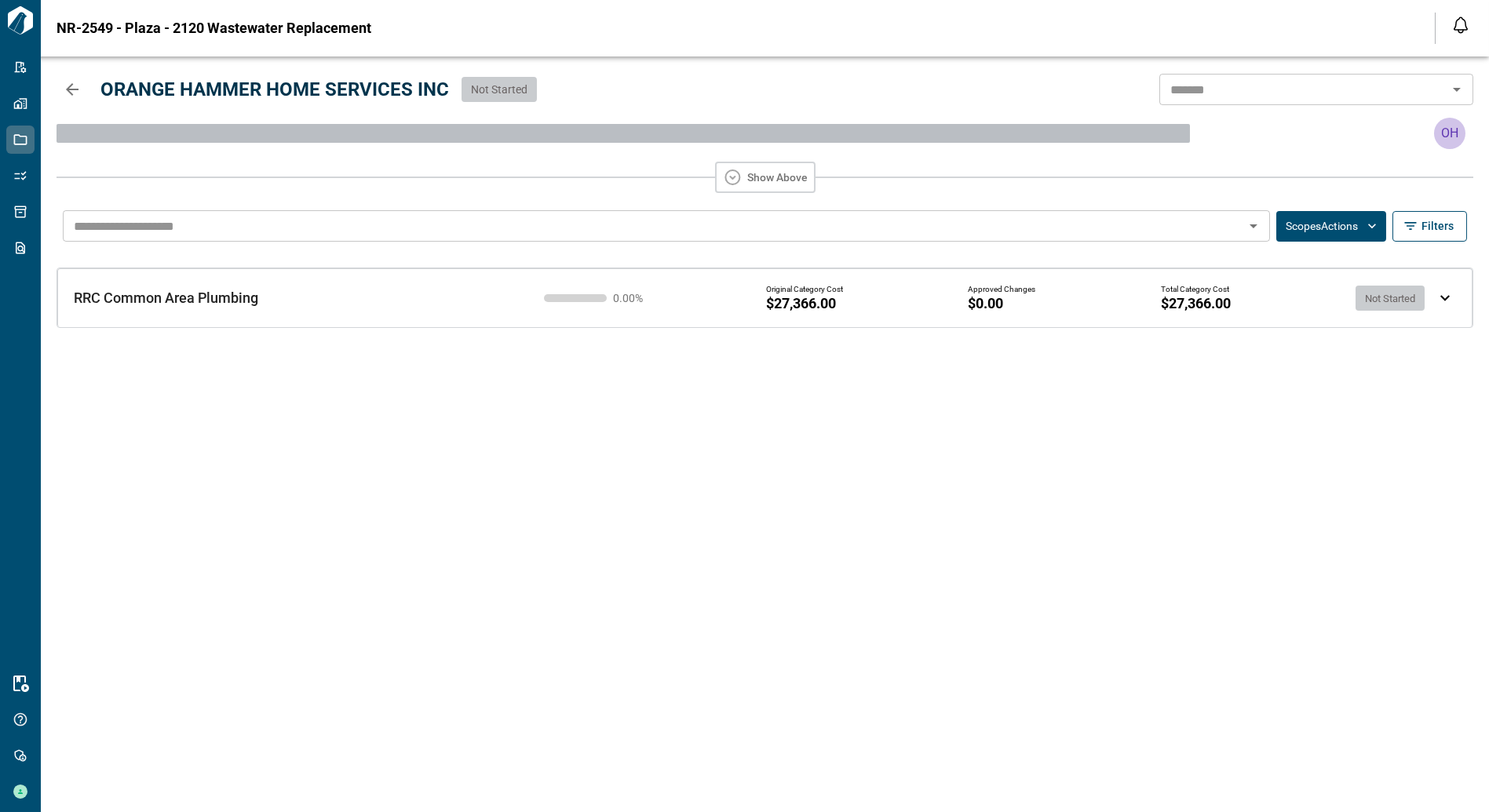
click at [267, 312] on div "RRC Common Area Plumbing RRC Common Area Plumbing 0.00 % Original Category Cost…" at bounding box center [744, 285] width 1391 height 65
